Goal: Information Seeking & Learning: Learn about a topic

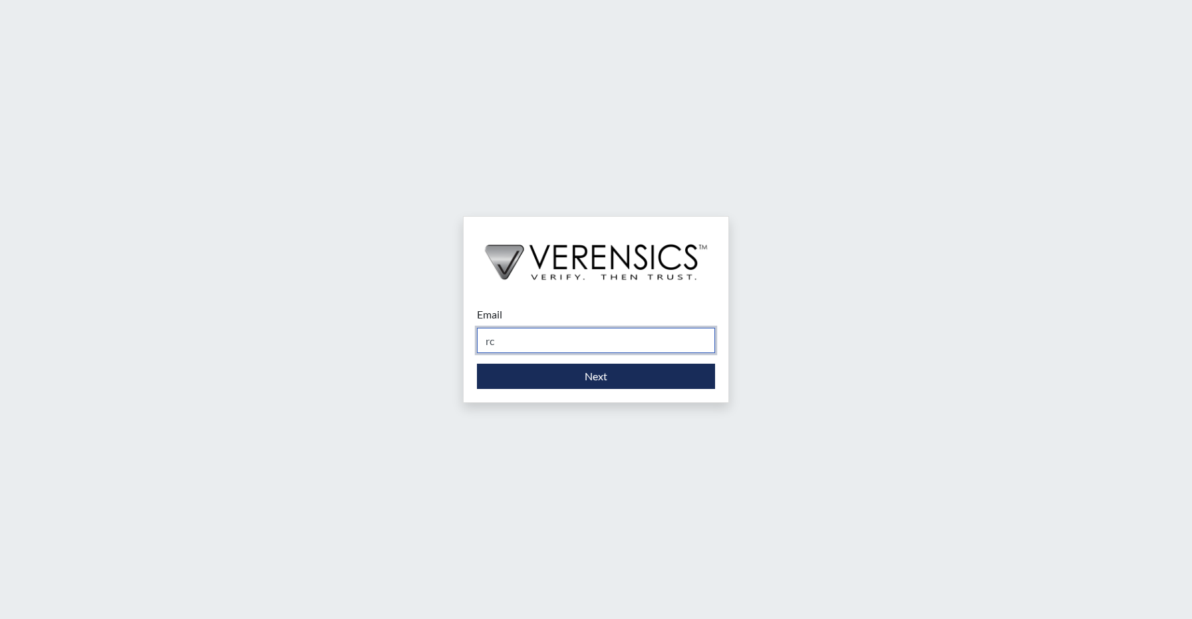
type input "[EMAIL_ADDRESS][DOMAIN_NAME]"
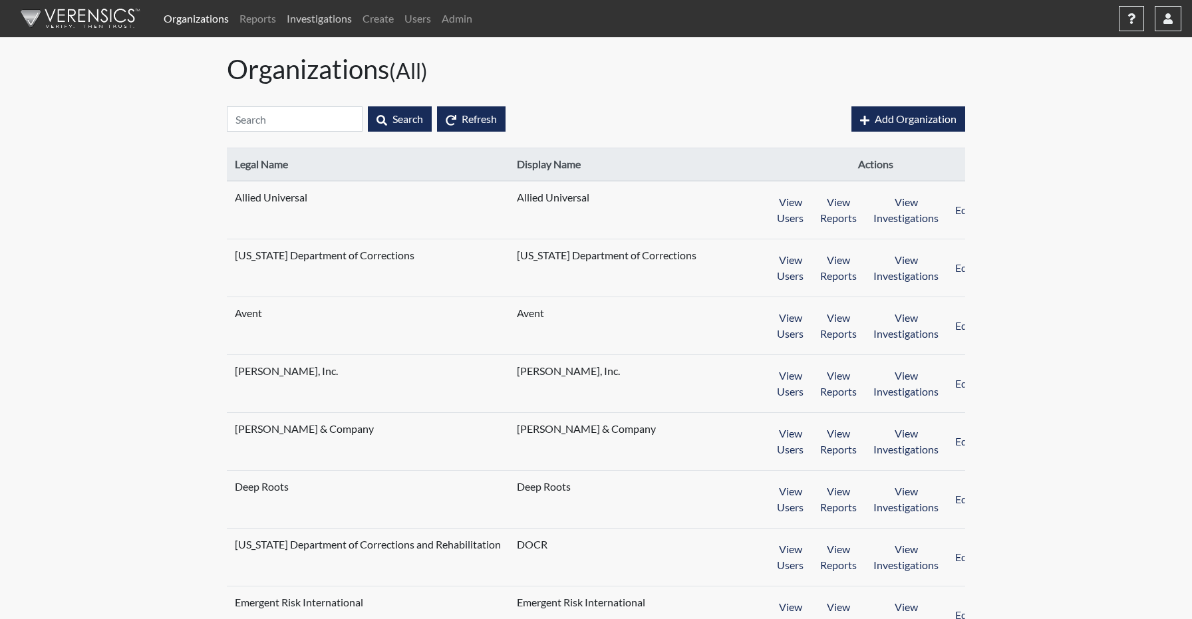
click at [310, 11] on link "Investigations" at bounding box center [319, 18] width 76 height 27
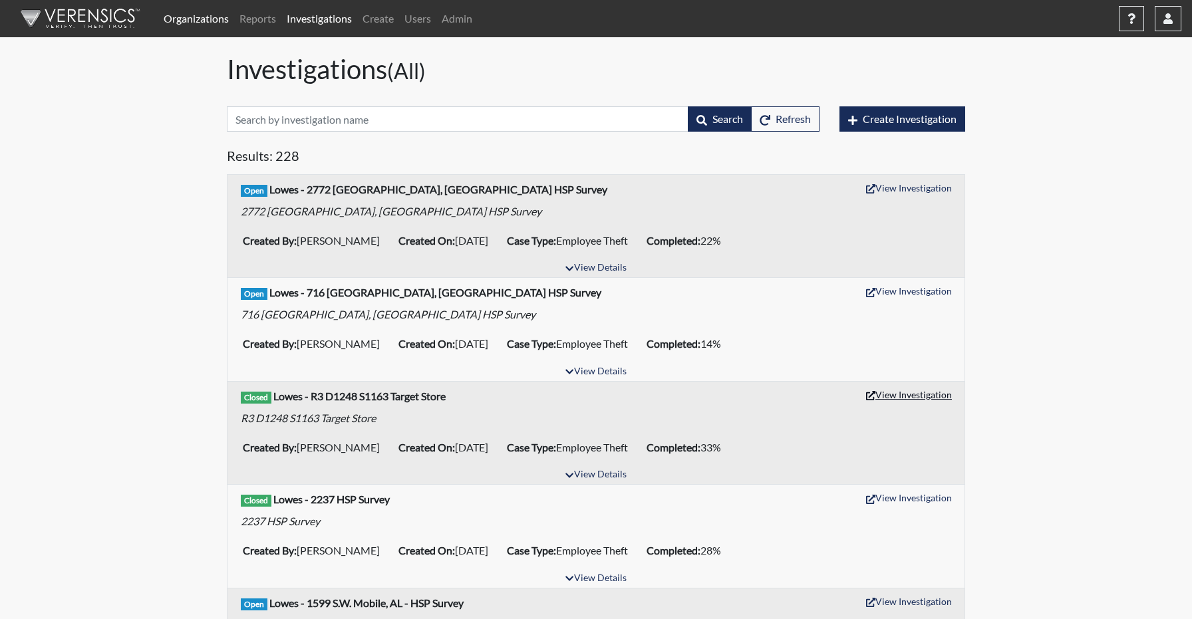
click at [911, 396] on button "View Investigation" at bounding box center [909, 394] width 98 height 21
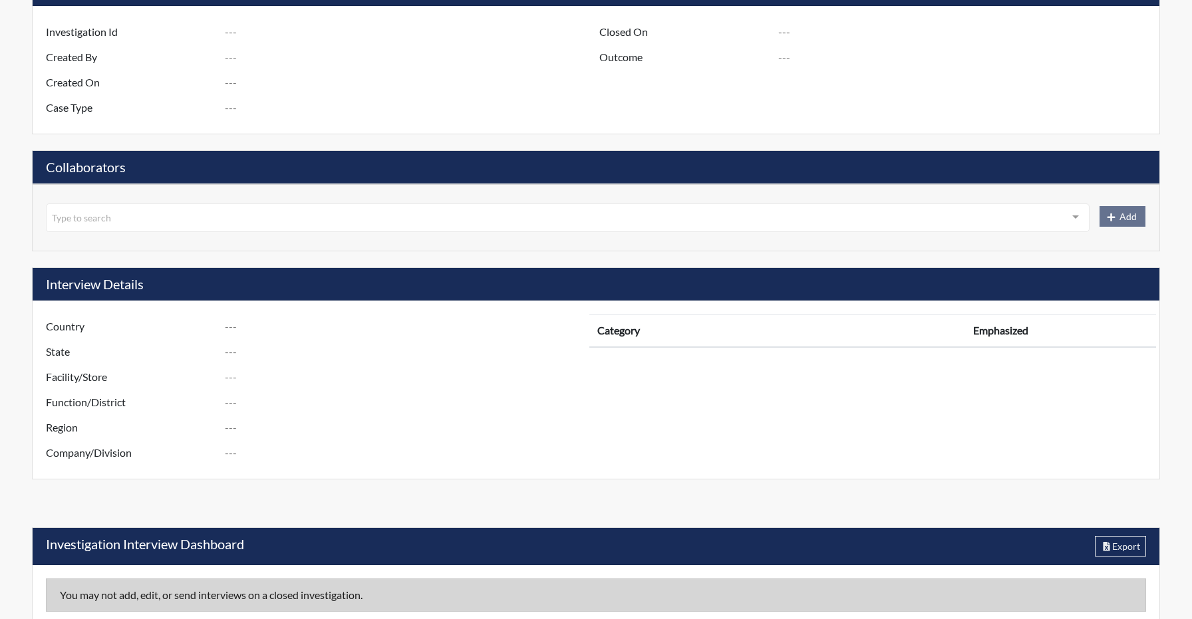
scroll to position [344, 0]
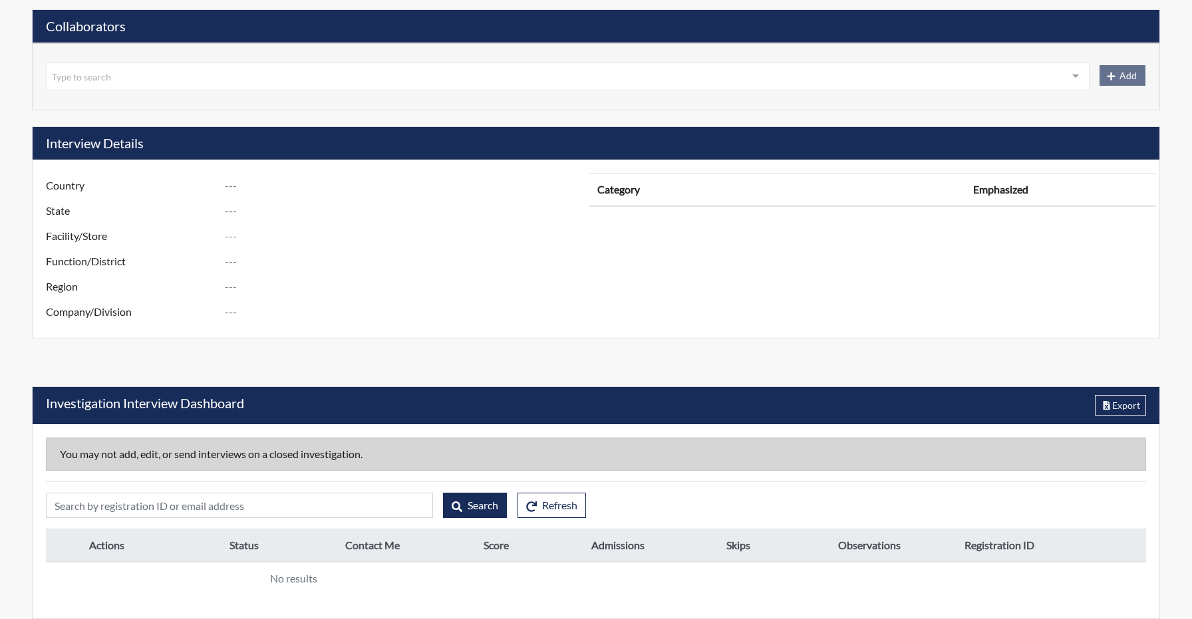
type input "R3 D1248 S1163 Target Store"
type input "Tony Caldwell"
type input "[DATE]"
type input "Employee Theft"
type input "Aug 12, 2025"
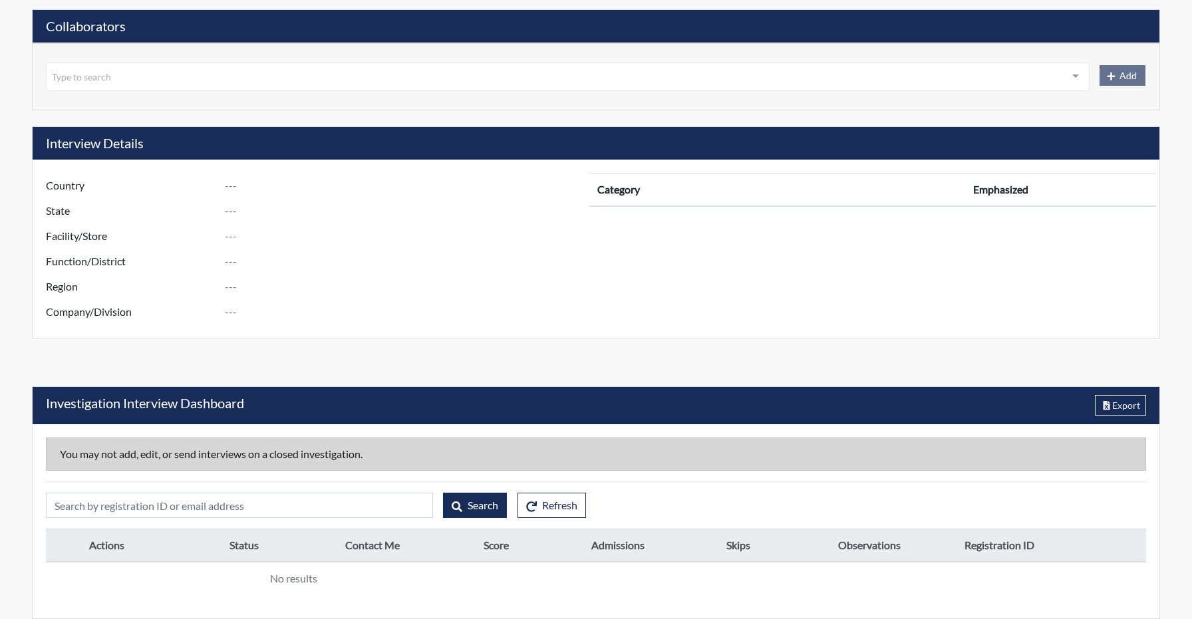
type input "Unsubstantiated"
type input "[GEOGRAPHIC_DATA]"
type input "[US_STATE]"
type input "1163 S.E. [GEOGRAPHIC_DATA] [GEOGRAPHIC_DATA]"
type input "1248"
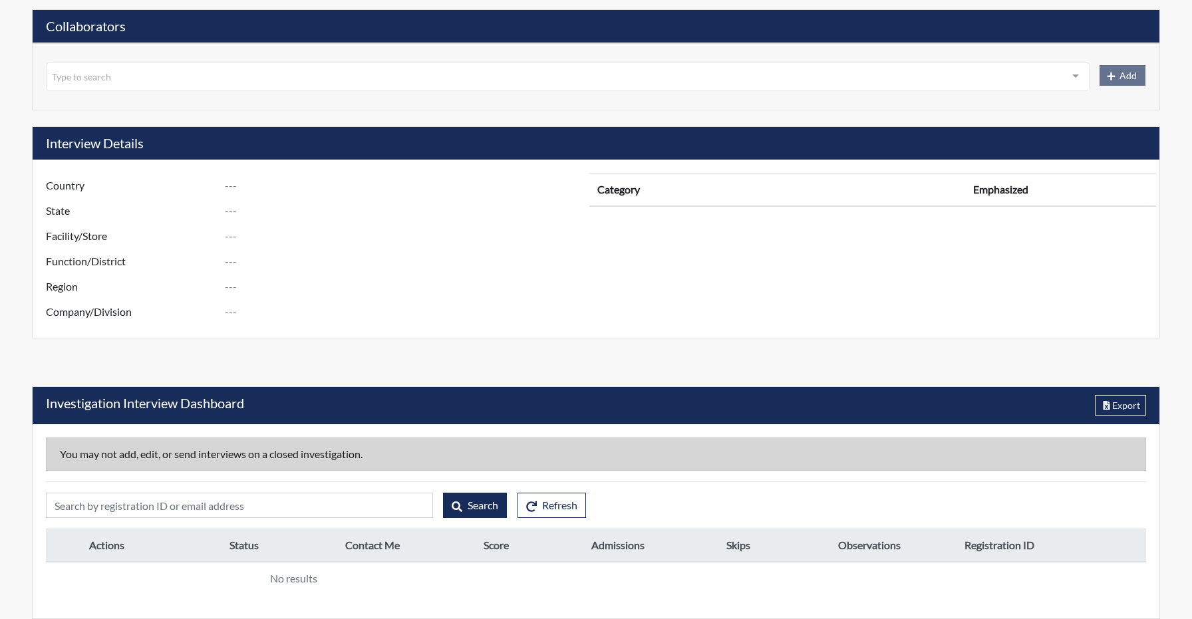
type input "3"
type input "South"
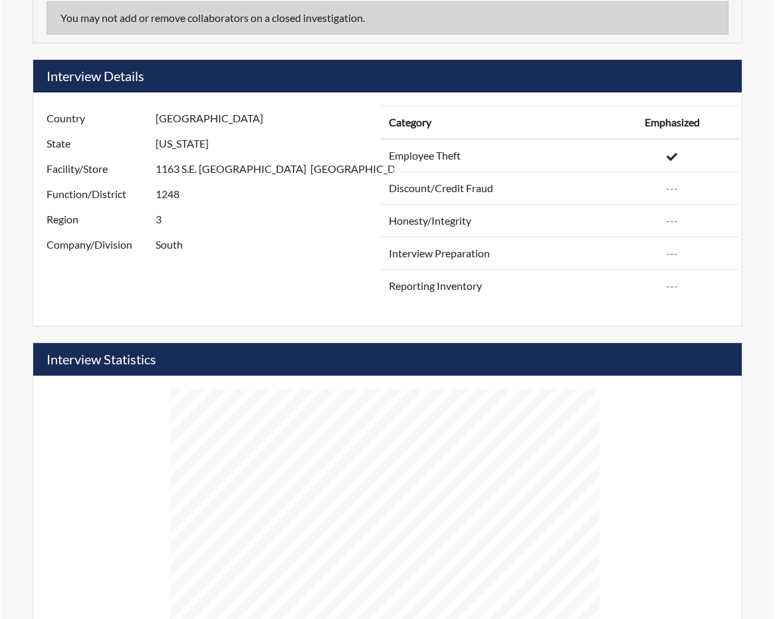
scroll to position [266, 456]
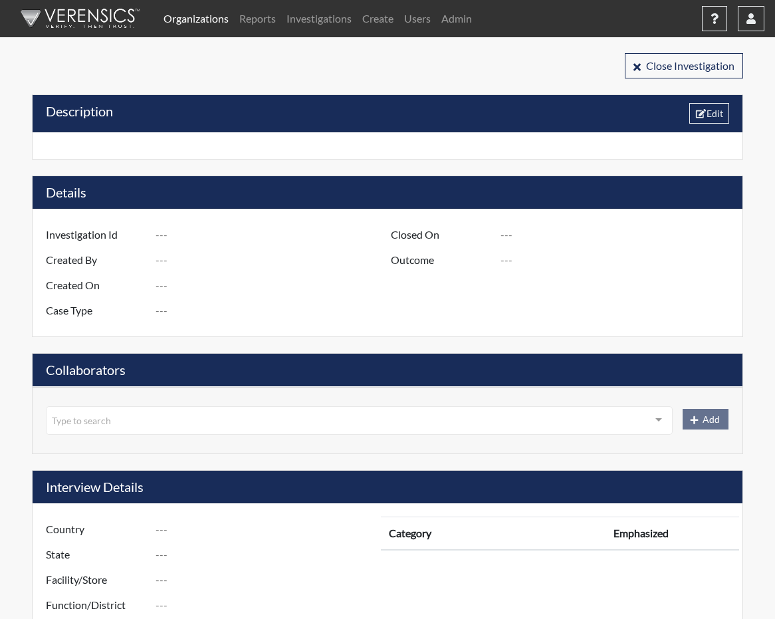
type input "R3 D1248 S1163 Target Store"
type input "[PERSON_NAME]"
type input "[DATE]"
type input "Employee Theft"
type input "[DATE]"
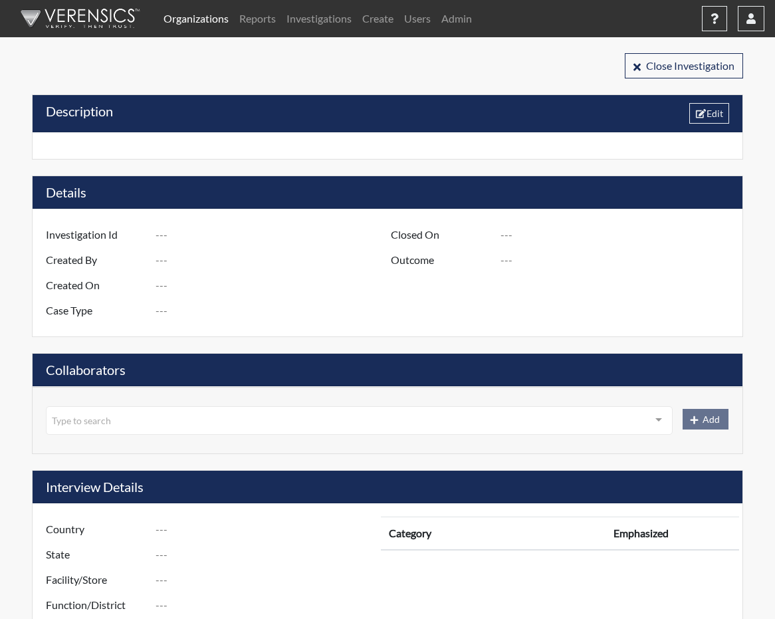
type input "Unsubstantiated"
type input "[GEOGRAPHIC_DATA]"
type input "[US_STATE]"
type input "1163 S.E. [GEOGRAPHIC_DATA] [GEOGRAPHIC_DATA]"
type input "1248"
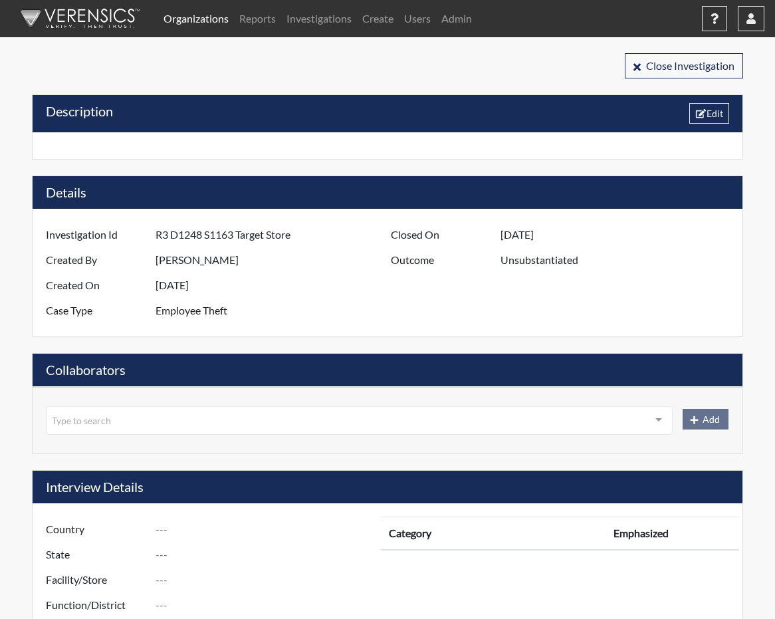
type input "3"
type input "South"
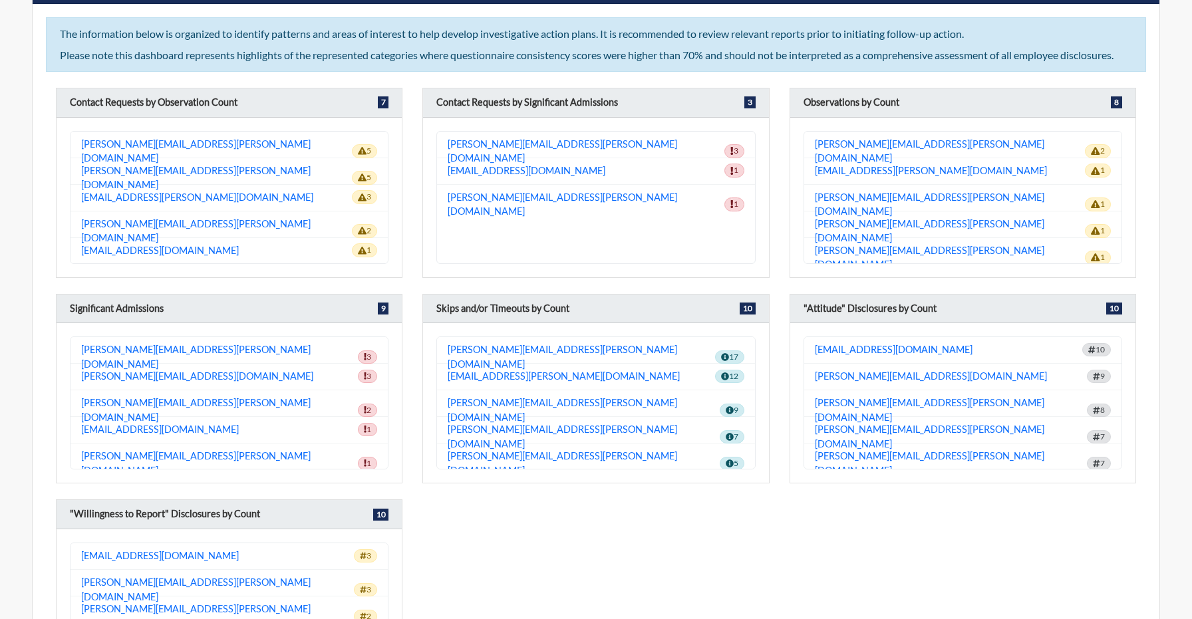
click at [309, 283] on div "Contact Requests by Observation Count 7 [PERSON_NAME][EMAIL_ADDRESS][PERSON_NAM…" at bounding box center [596, 397] width 1100 height 618
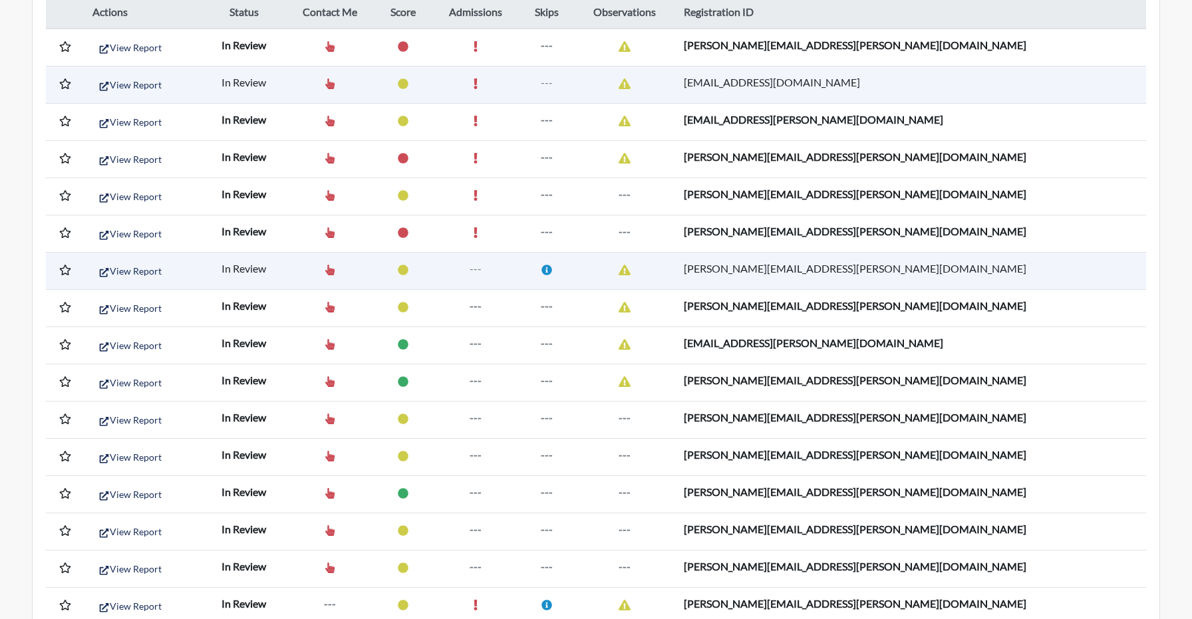
scroll to position [1993, 0]
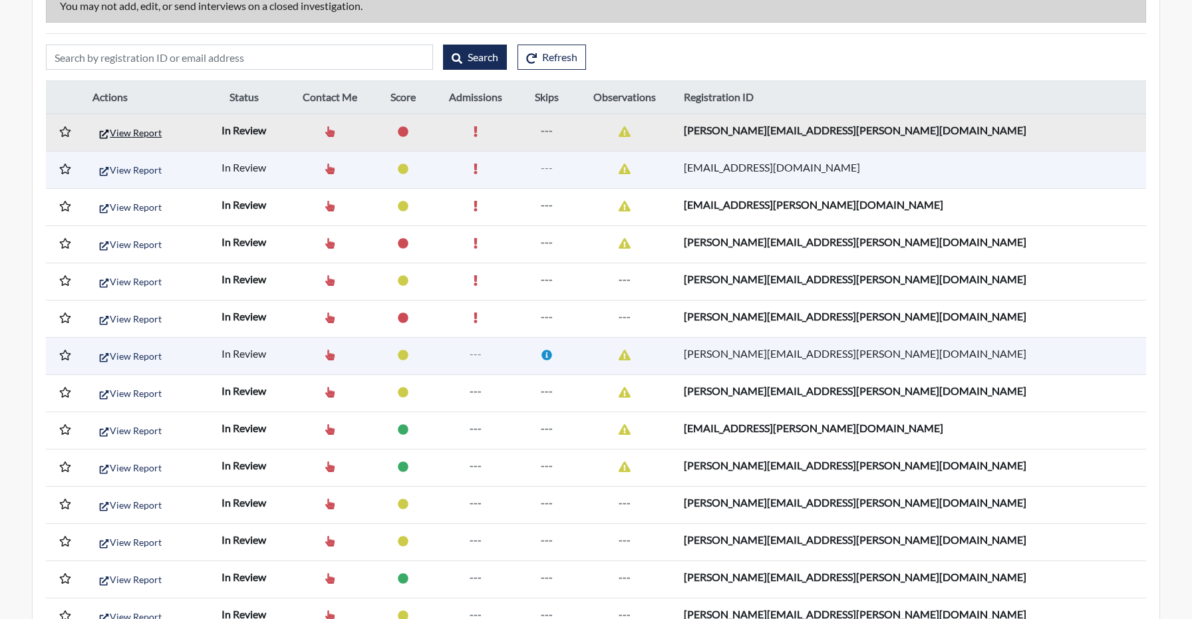
click at [134, 131] on button "View Report" at bounding box center [130, 132] width 76 height 21
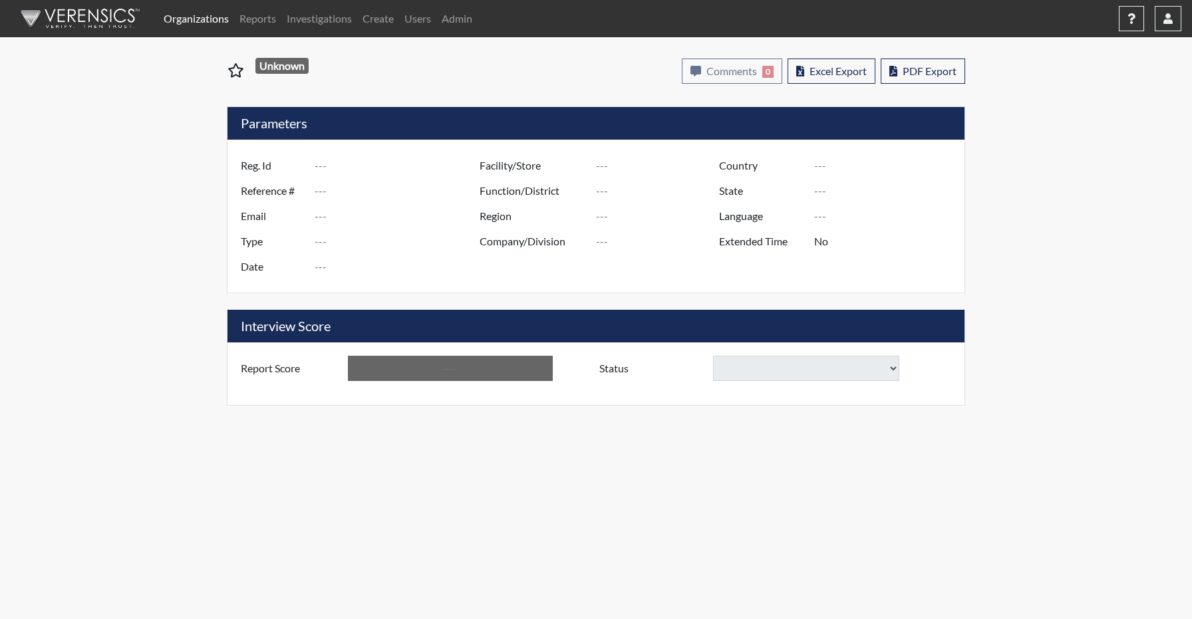
select select
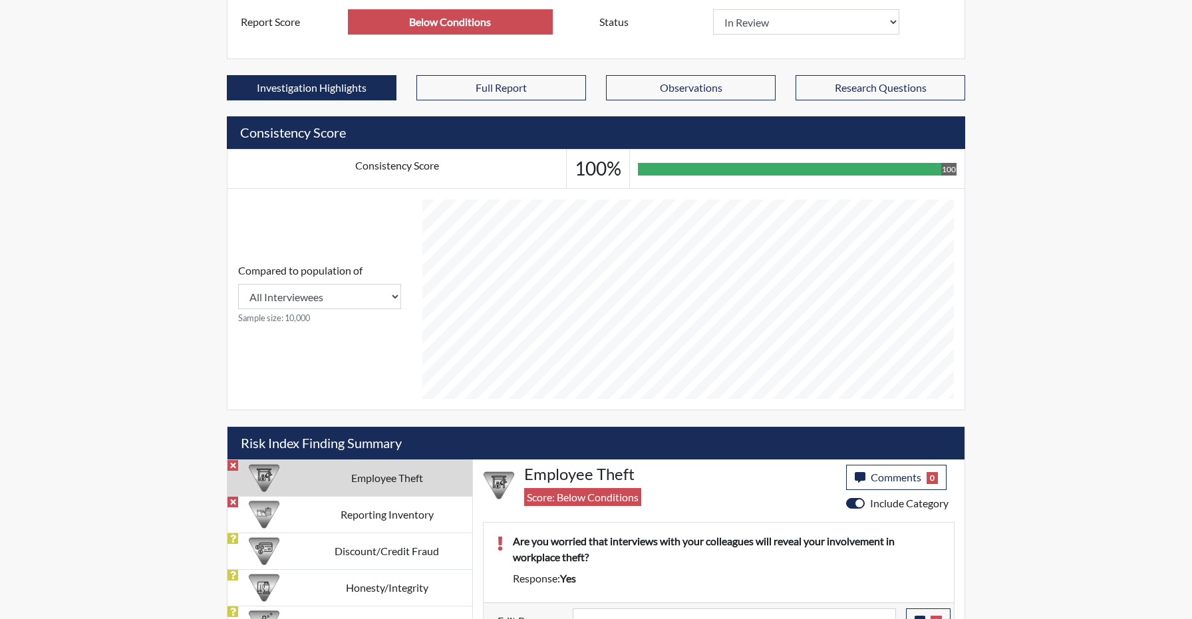
scroll to position [463, 0]
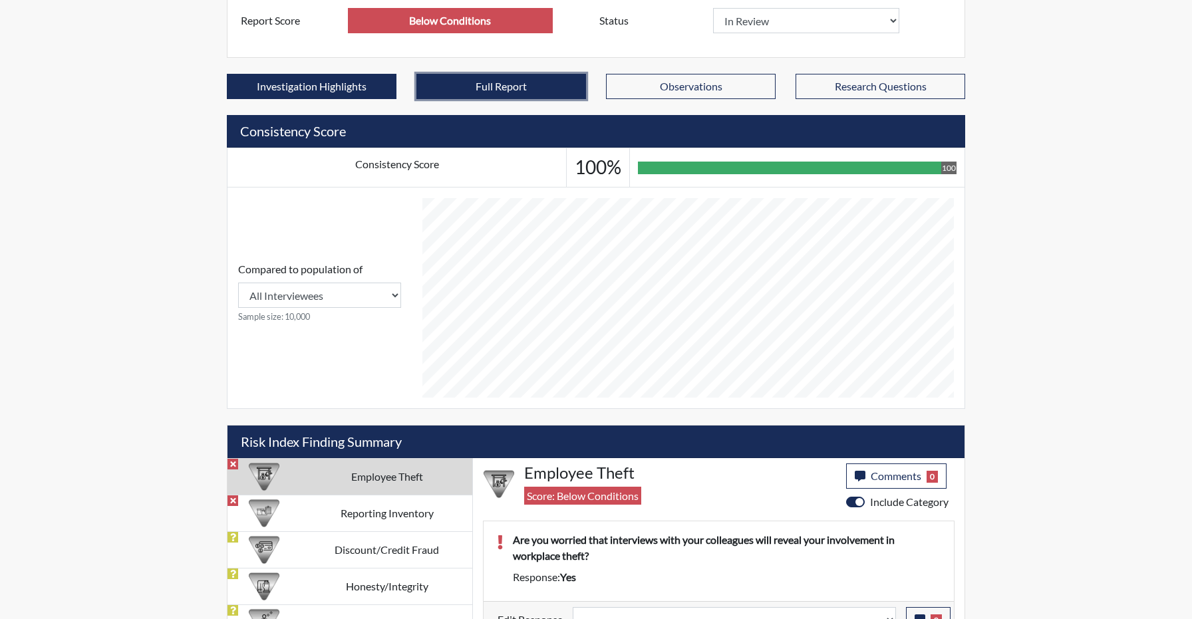
click at [470, 83] on button "Full Report" at bounding box center [501, 86] width 170 height 25
select select
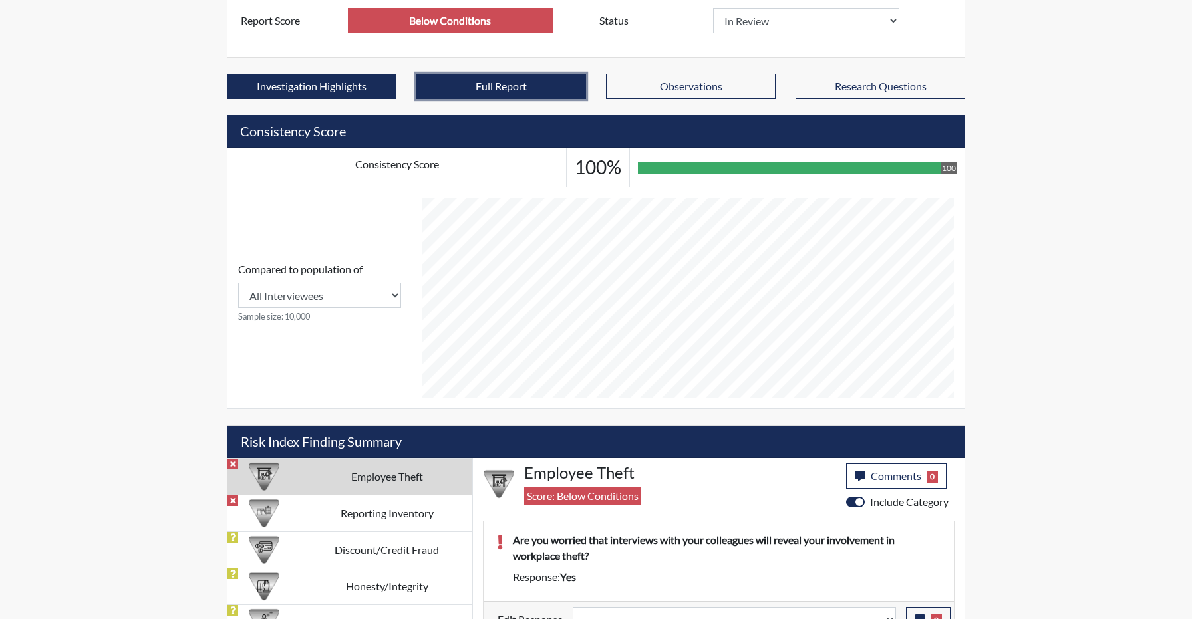
select select
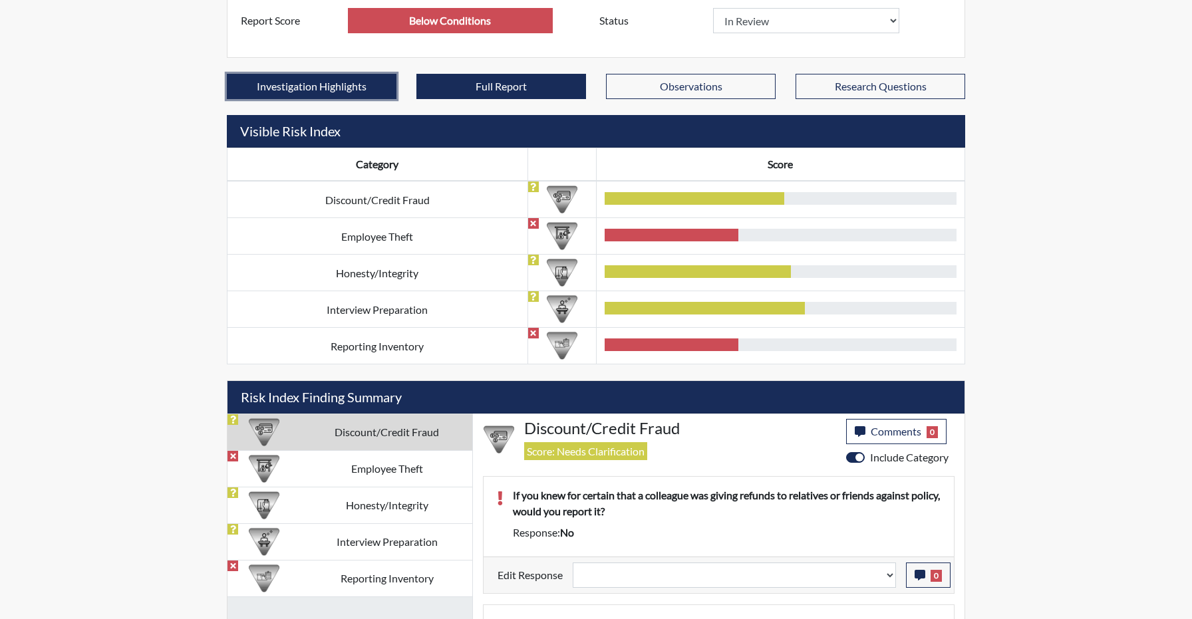
click at [323, 91] on button "Investigation Highlights" at bounding box center [312, 86] width 170 height 25
select select
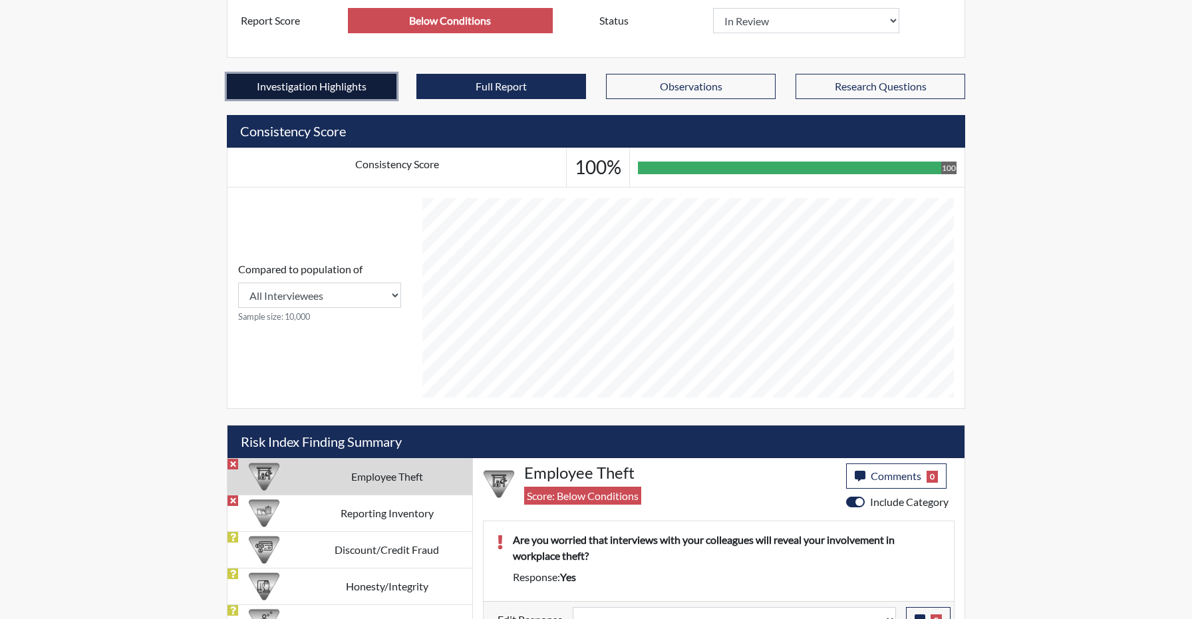
scroll to position [221, 553]
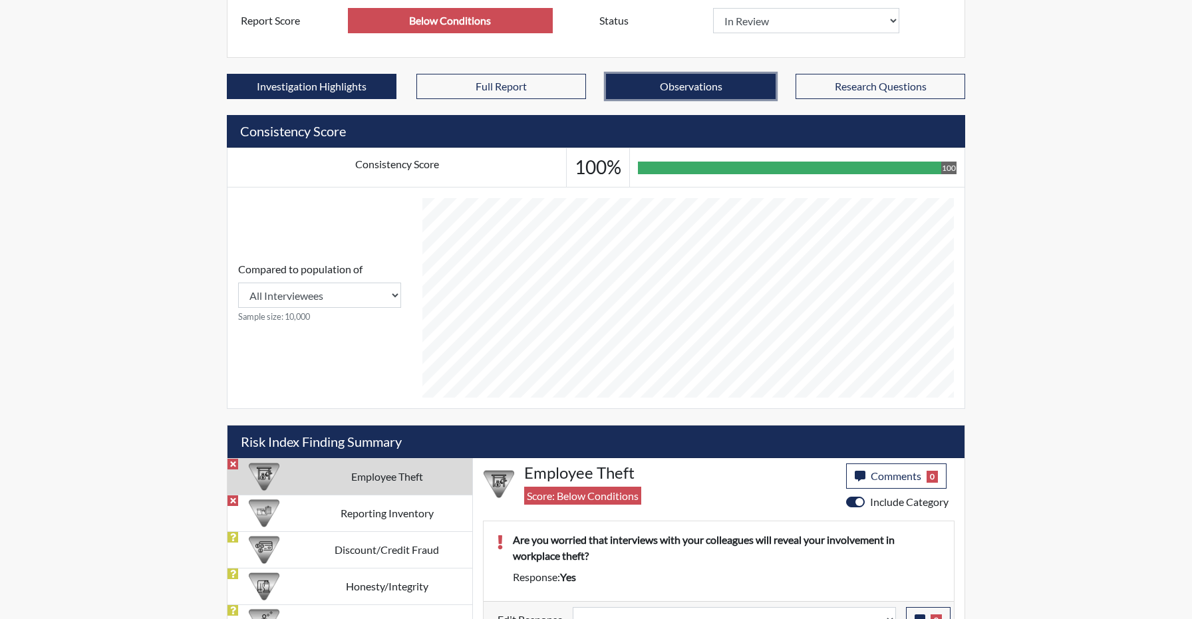
click at [656, 90] on button "Observations" at bounding box center [691, 86] width 170 height 25
select select
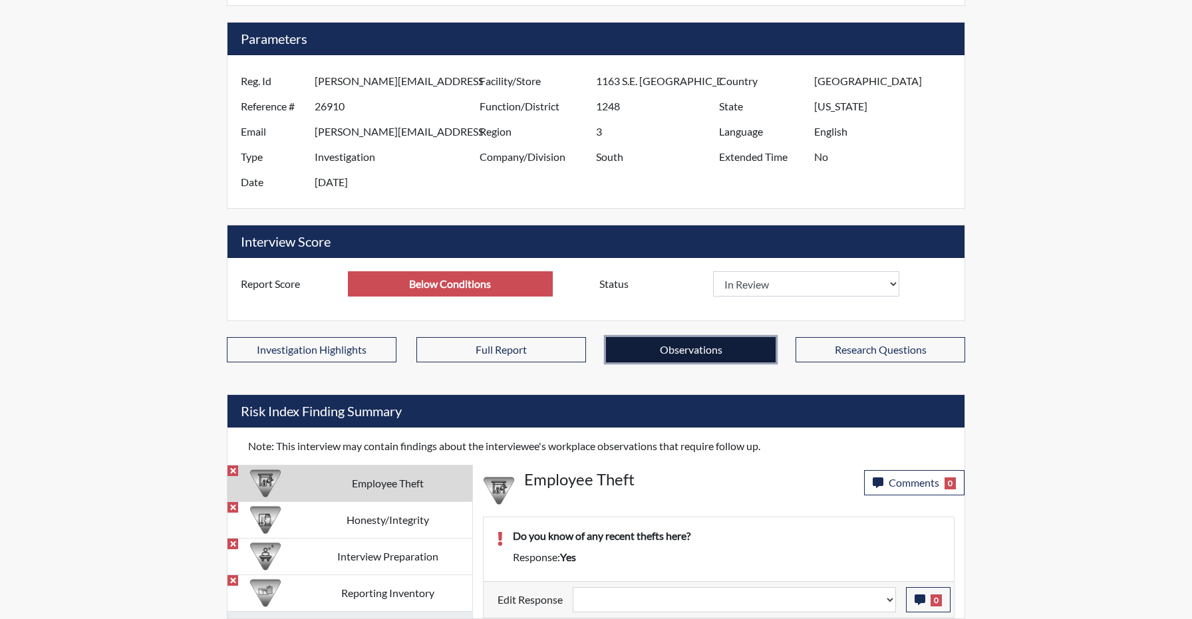
scroll to position [200, 0]
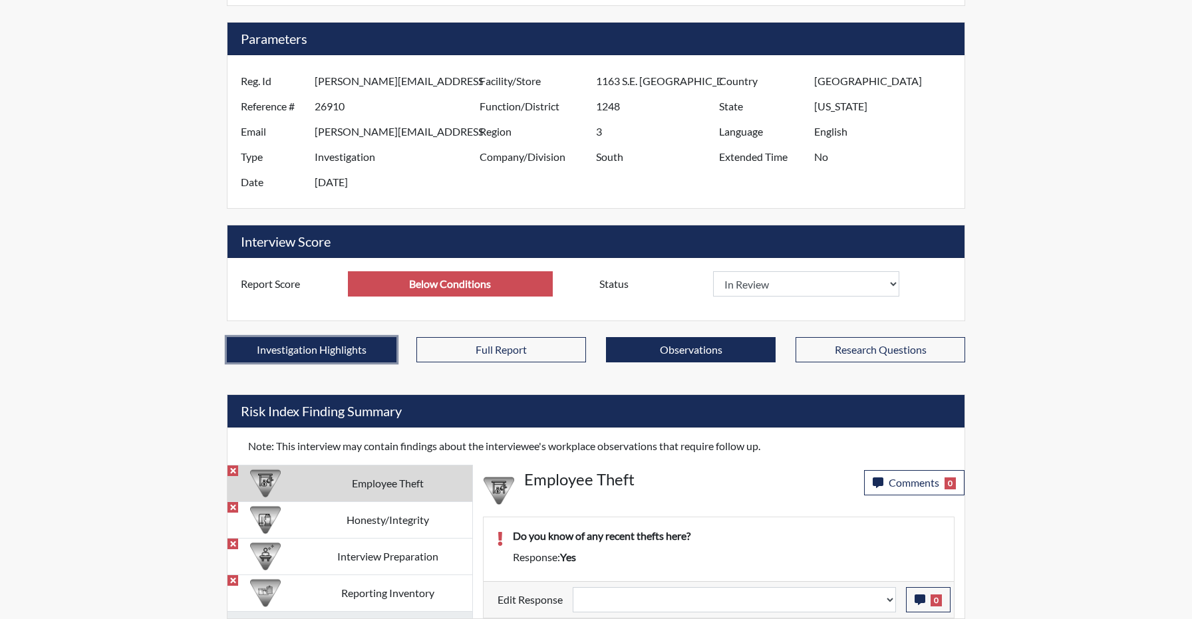
click at [327, 345] on button "Investigation Highlights" at bounding box center [312, 349] width 170 height 25
select select
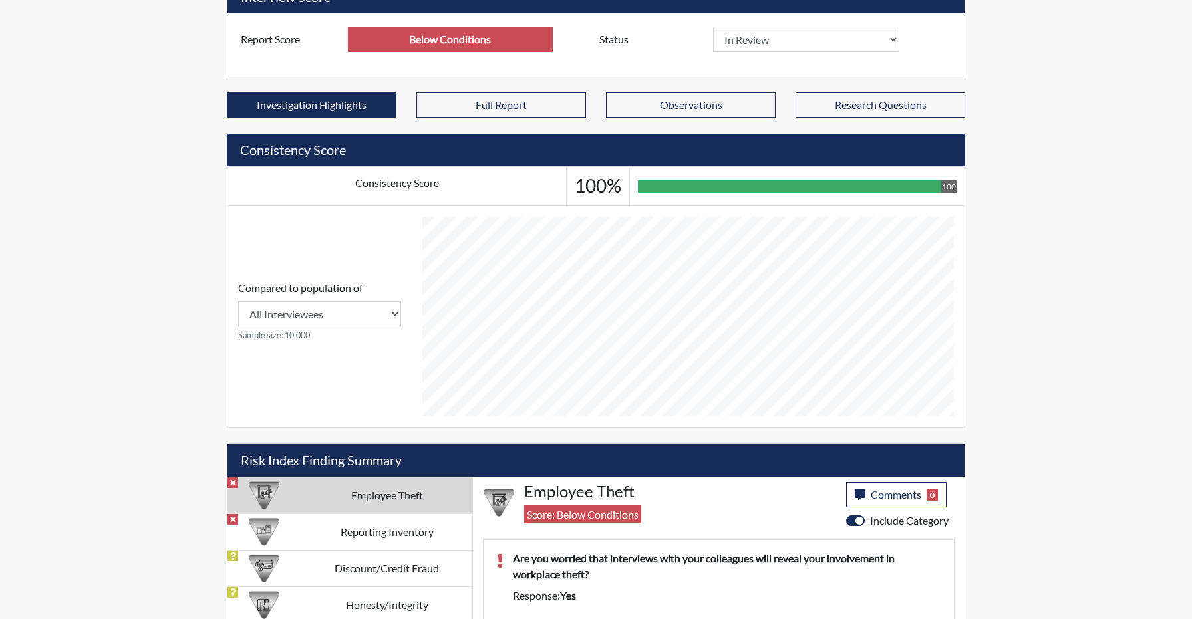
scroll to position [443, 0]
